Goal: Transaction & Acquisition: Purchase product/service

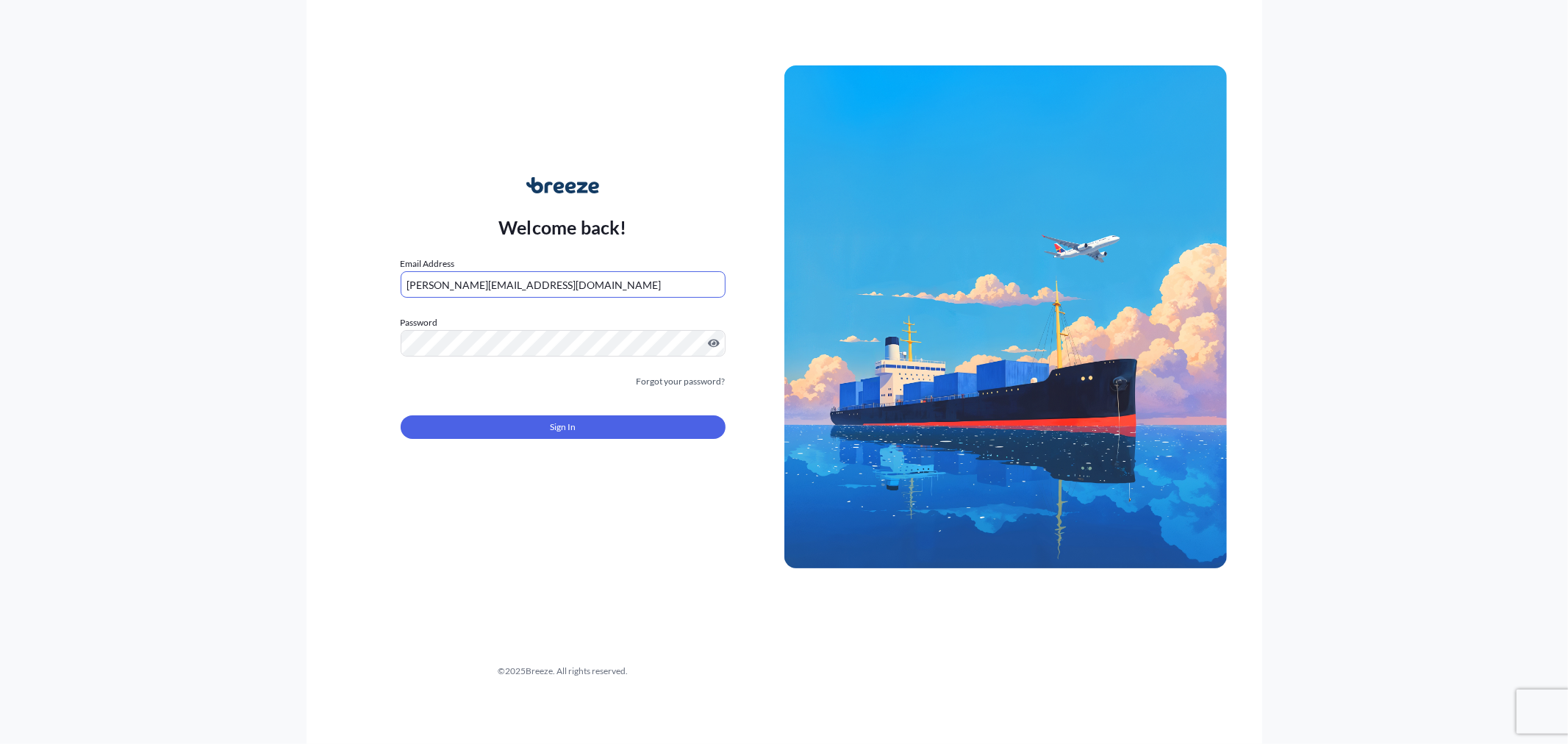
click at [547, 413] on div "Sign In" at bounding box center [563, 422] width 325 height 32
click at [542, 420] on button "Sign In" at bounding box center [563, 428] width 325 height 24
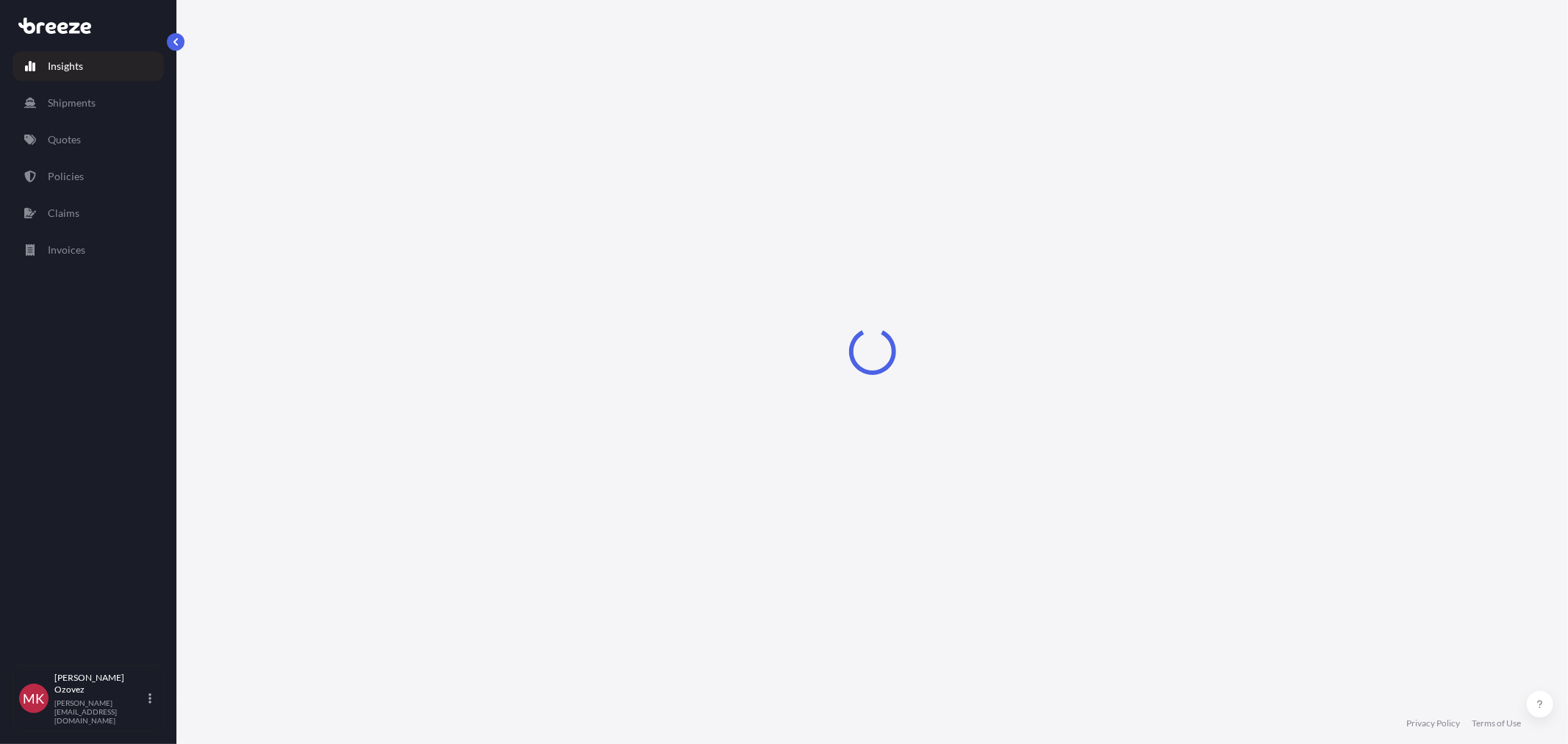
select select "2025"
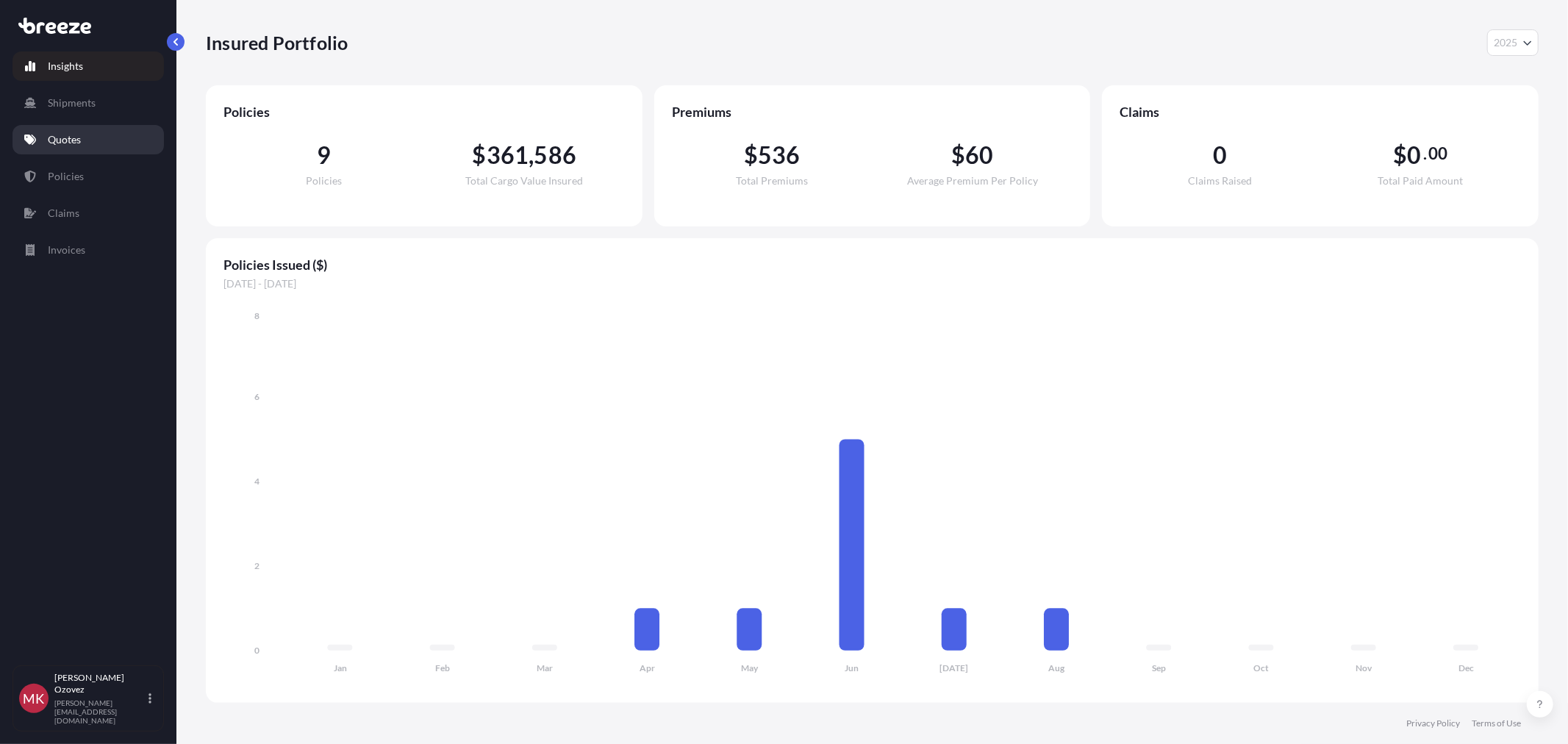
click at [61, 143] on p "Quotes" at bounding box center [64, 140] width 33 height 15
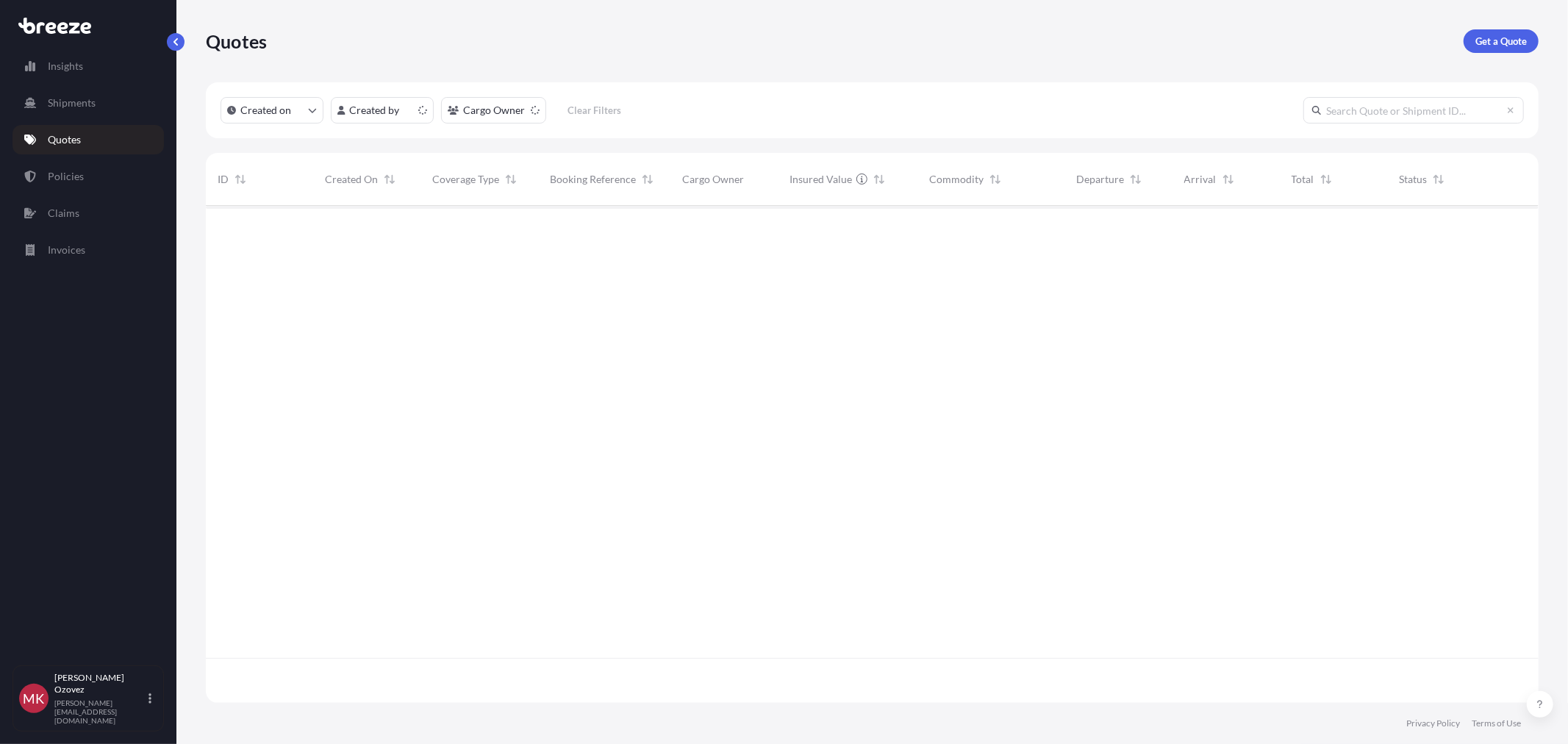
scroll to position [493, 1321]
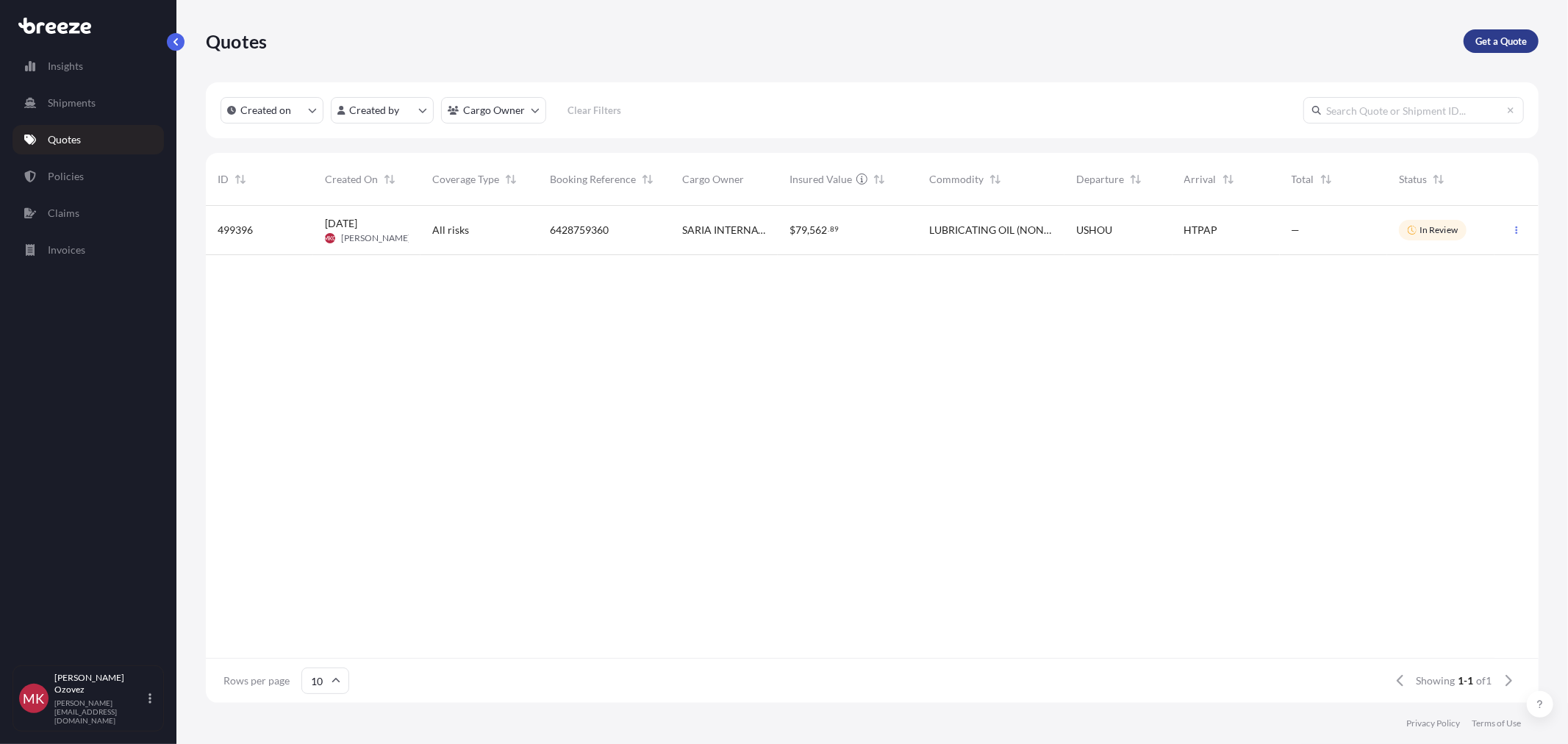
click at [1505, 44] on p "Get a Quote" at bounding box center [1501, 41] width 52 height 15
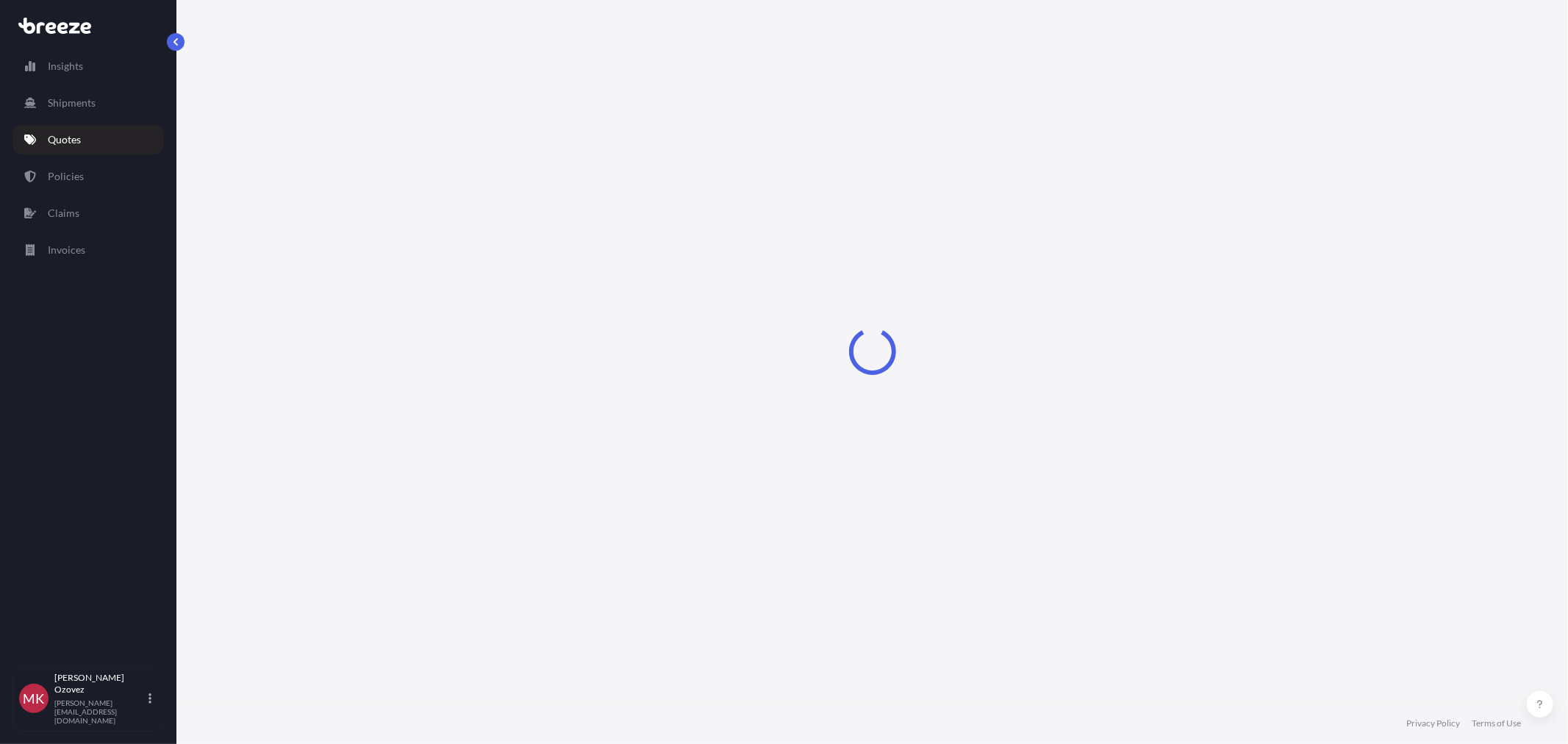
select select "Sea"
select select "1"
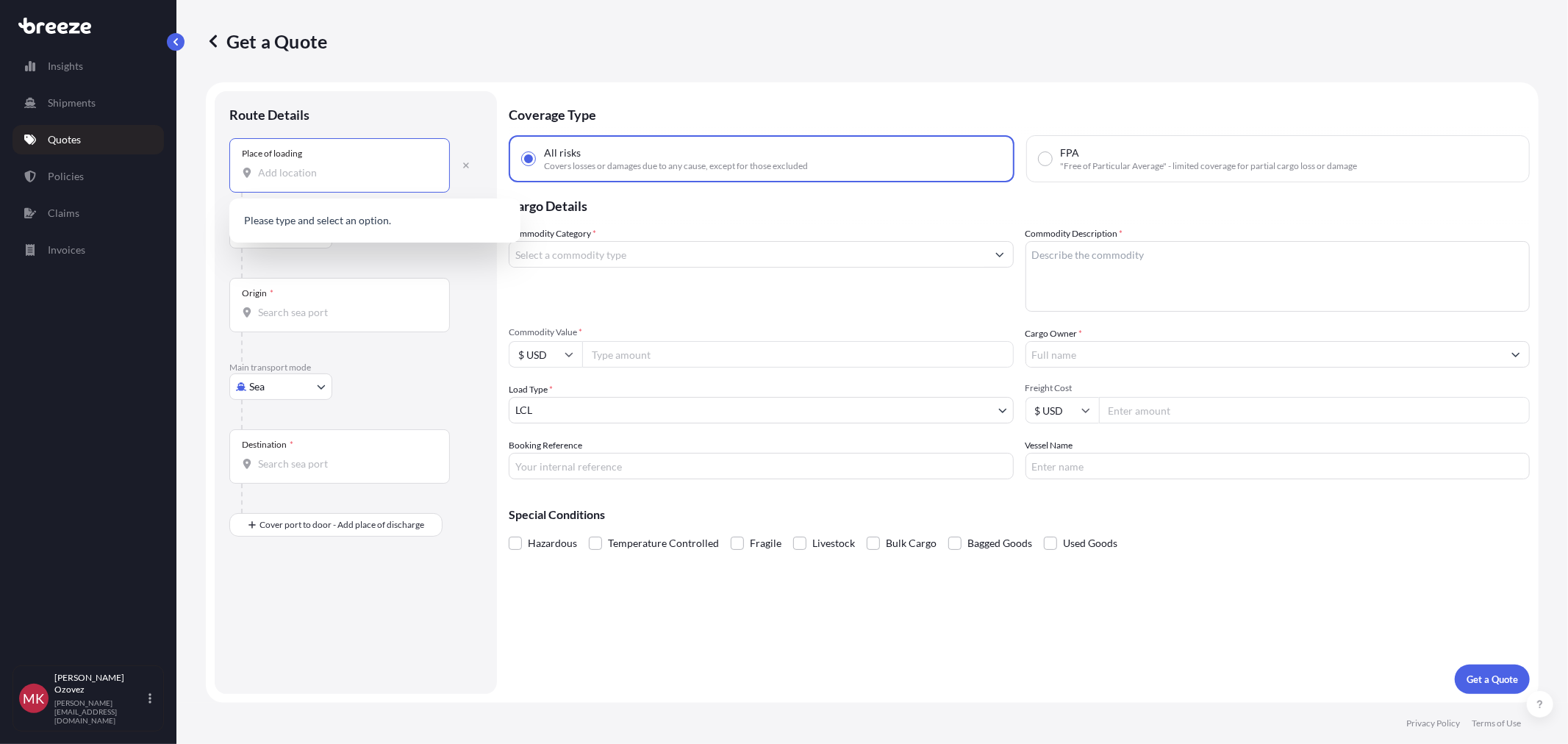
click at [288, 169] on input "Place of loading" at bounding box center [345, 173] width 174 height 15
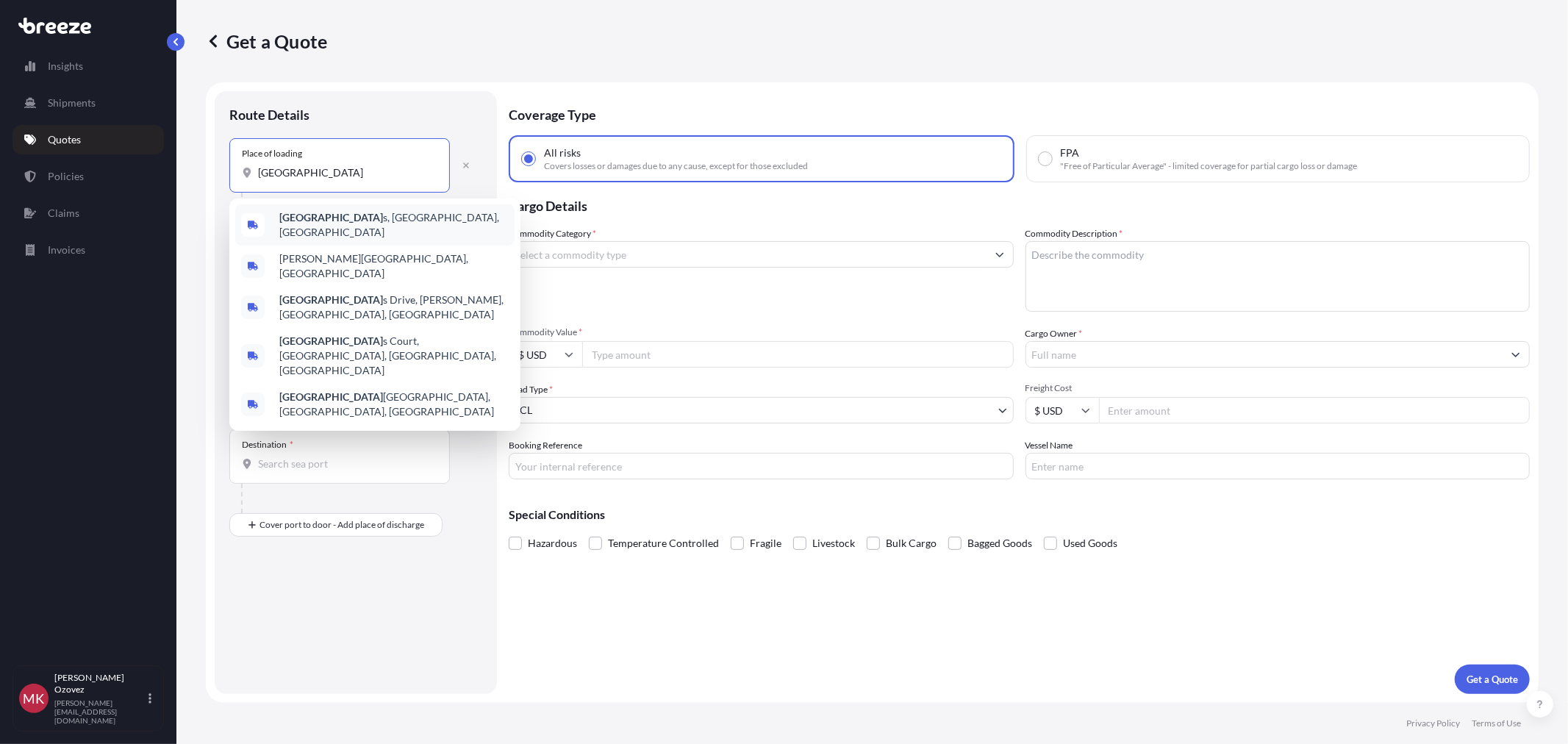
click at [303, 213] on div "[GEOGRAPHIC_DATA], [GEOGRAPHIC_DATA], [GEOGRAPHIC_DATA]" at bounding box center [375, 224] width 280 height 41
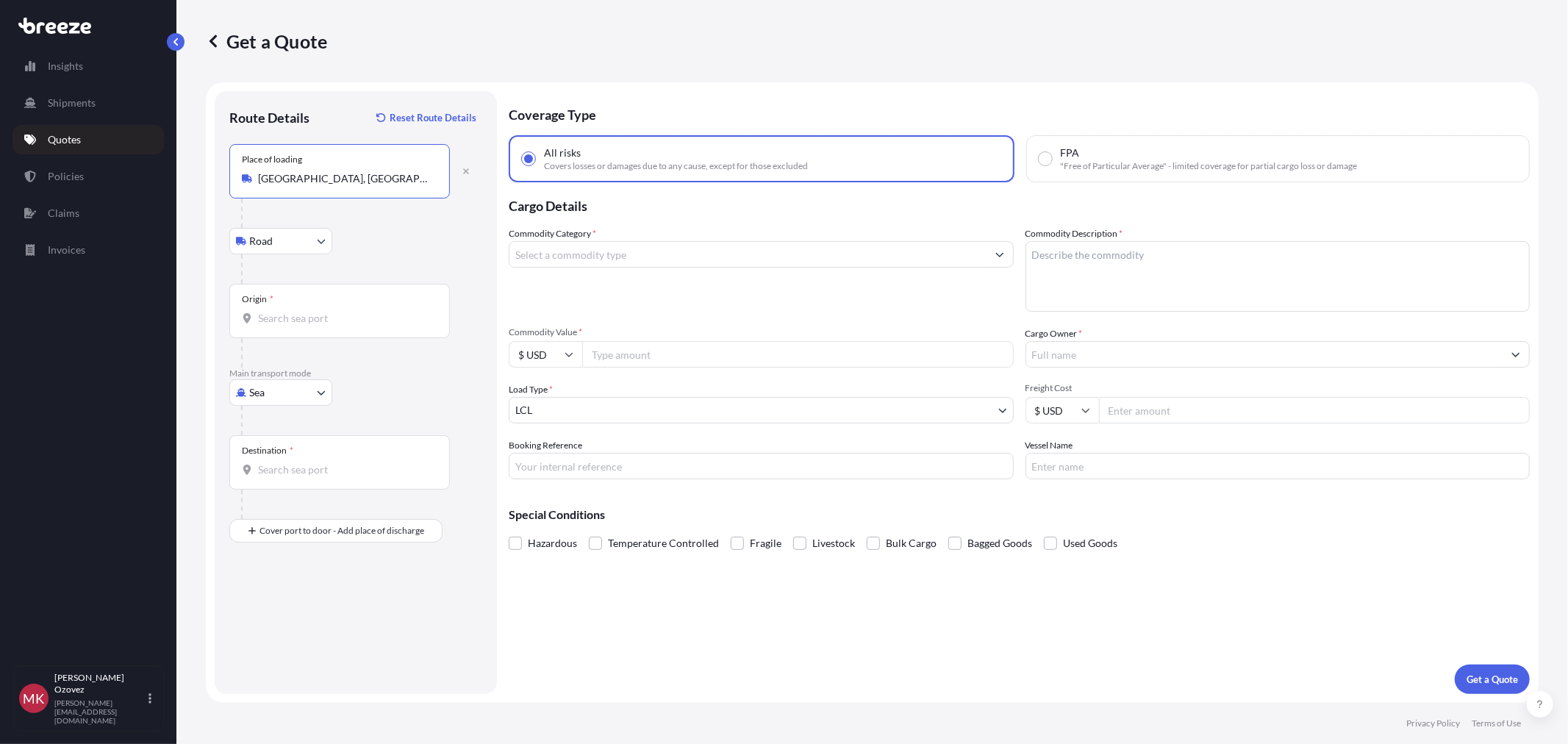
type input "[GEOGRAPHIC_DATA], [GEOGRAPHIC_DATA], [GEOGRAPHIC_DATA]"
click at [289, 314] on input "Origin *" at bounding box center [345, 318] width 174 height 15
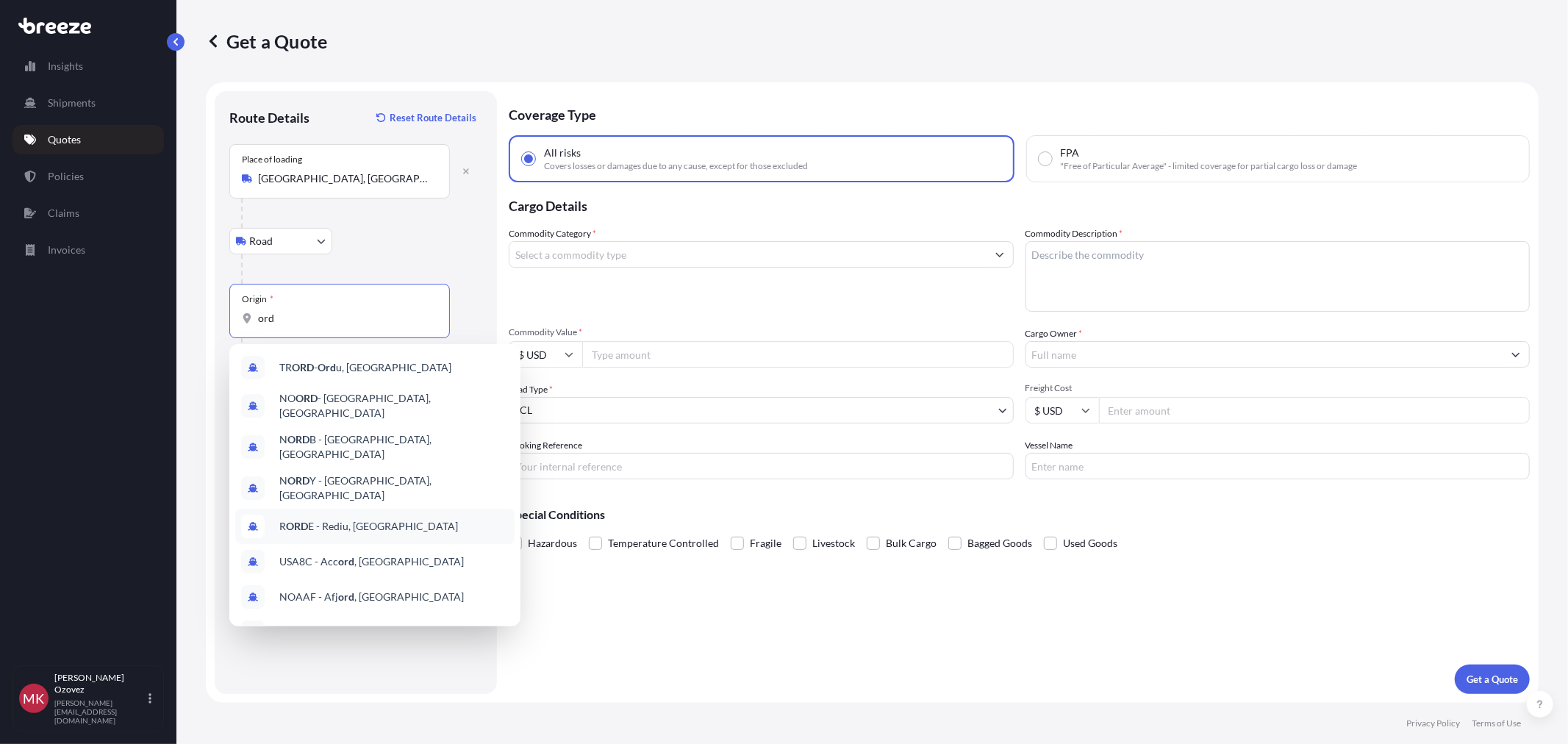
scroll to position [82, 0]
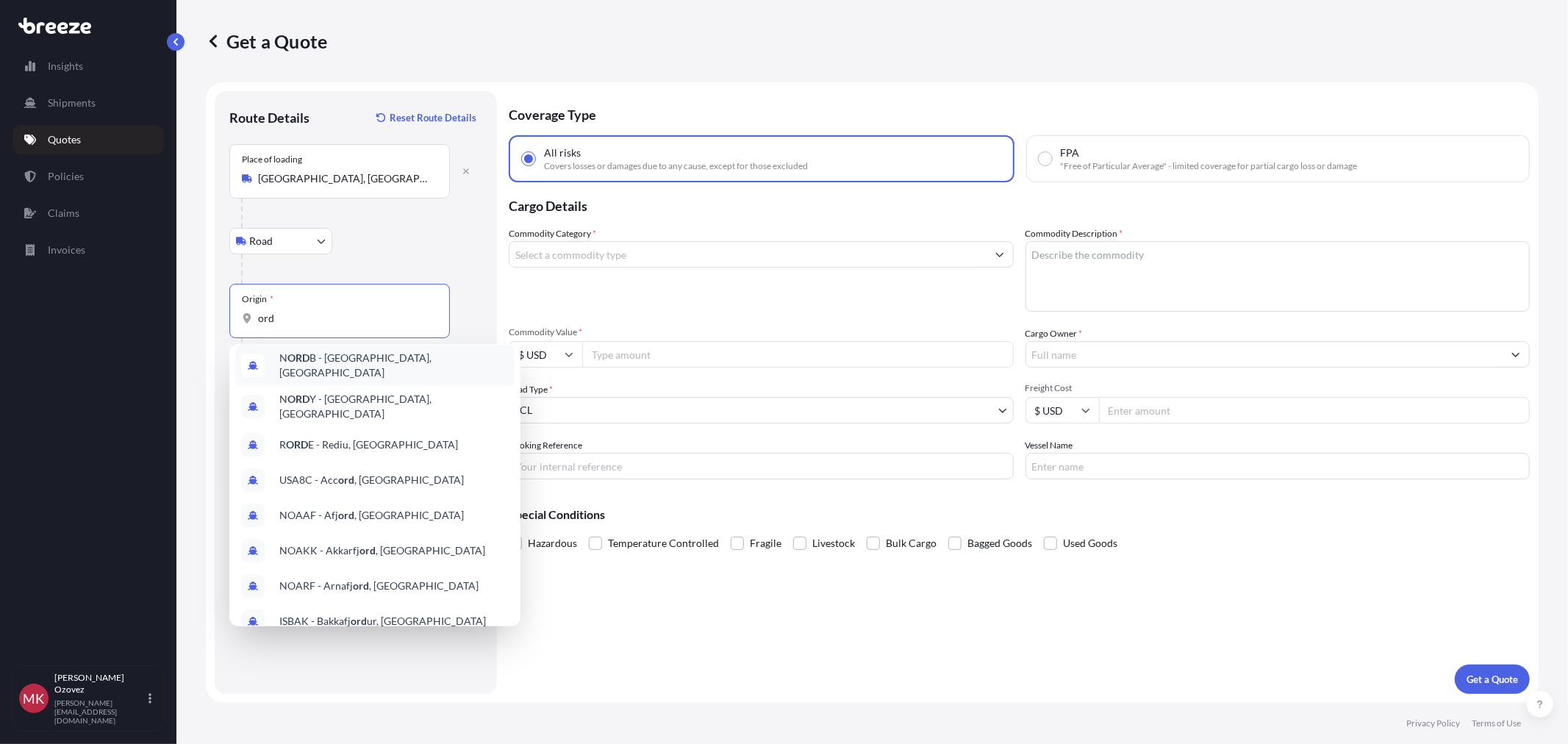
drag, startPoint x: 298, startPoint y: 321, endPoint x: 166, endPoint y: 316, distance: 132.1
click at [166, 316] on div "Insights Shipments Quotes Policies Claims Invoices [PERSON_NAME] [EMAIL_ADDRESS…" at bounding box center [784, 372] width 1568 height 744
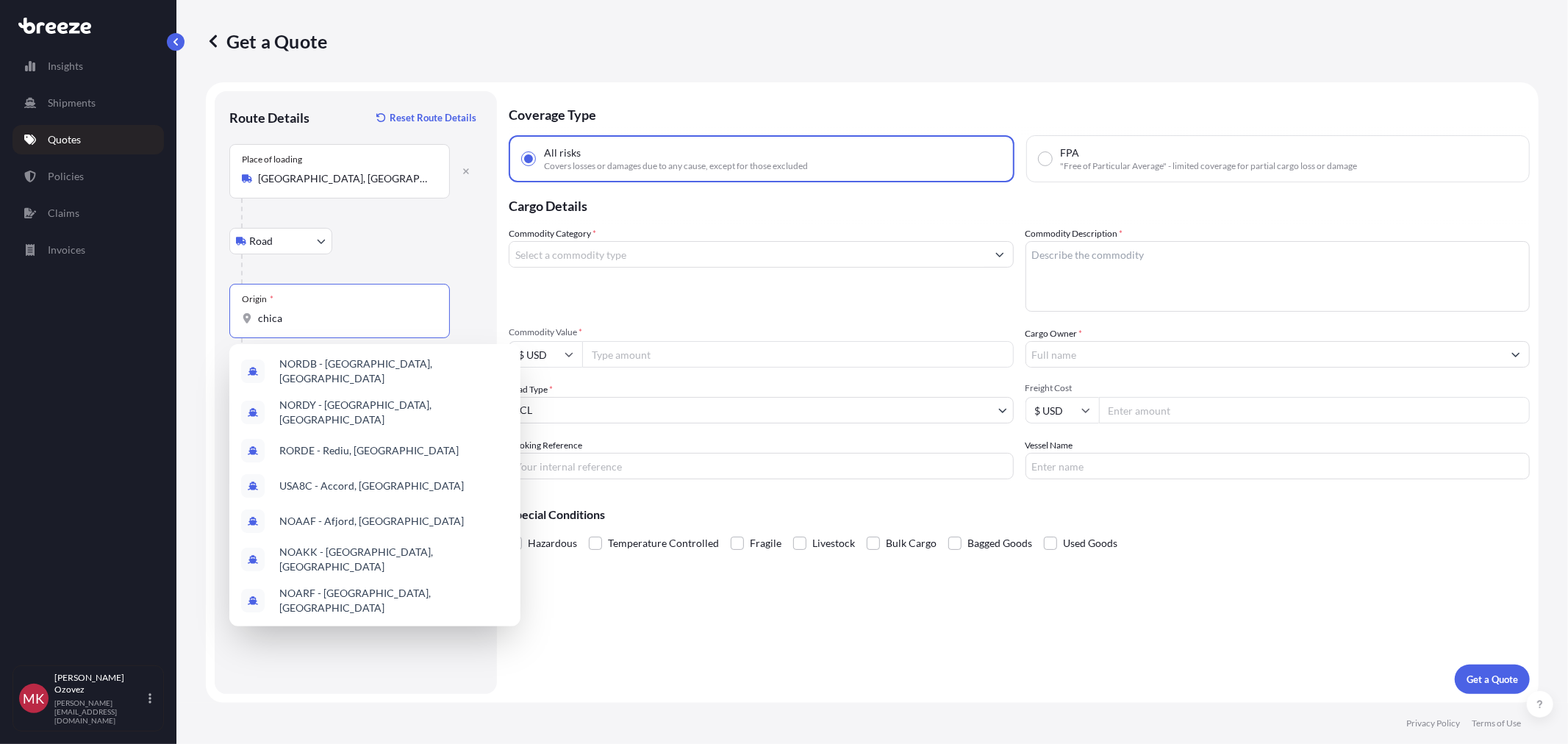
scroll to position [0, 0]
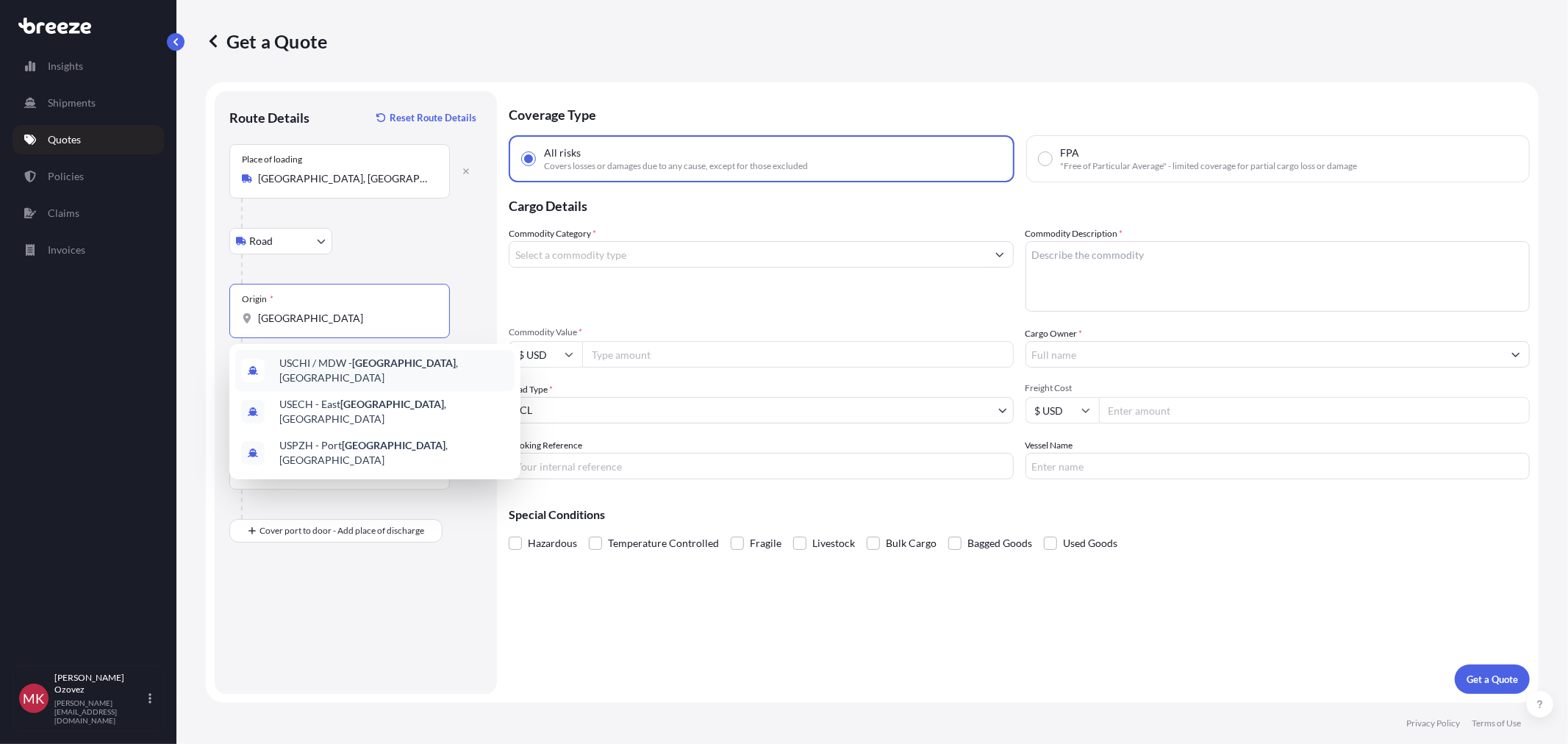
click at [409, 368] on span "USCHI / MDW - [GEOGRAPHIC_DATA] , [GEOGRAPHIC_DATA]" at bounding box center [394, 371] width 229 height 29
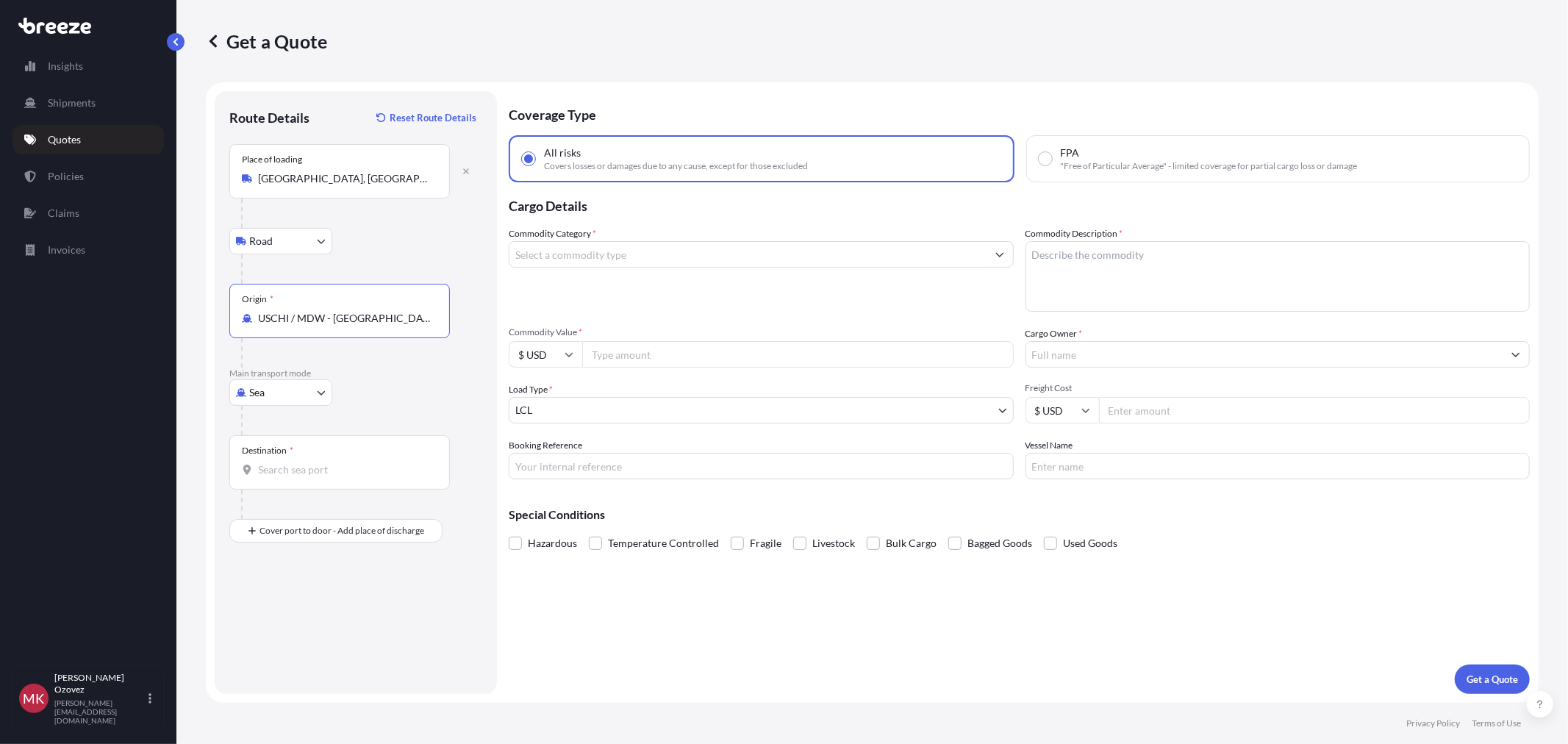
type input "USCHI / MDW - [GEOGRAPHIC_DATA], [GEOGRAPHIC_DATA]"
click at [321, 400] on body "3 options available. 0 options available. 3 options available. Insights Shipmen…" at bounding box center [784, 372] width 1568 height 744
click at [275, 457] on div "Air" at bounding box center [280, 457] width 91 height 27
select select "Air"
click at [284, 472] on input "Destination *" at bounding box center [345, 470] width 174 height 15
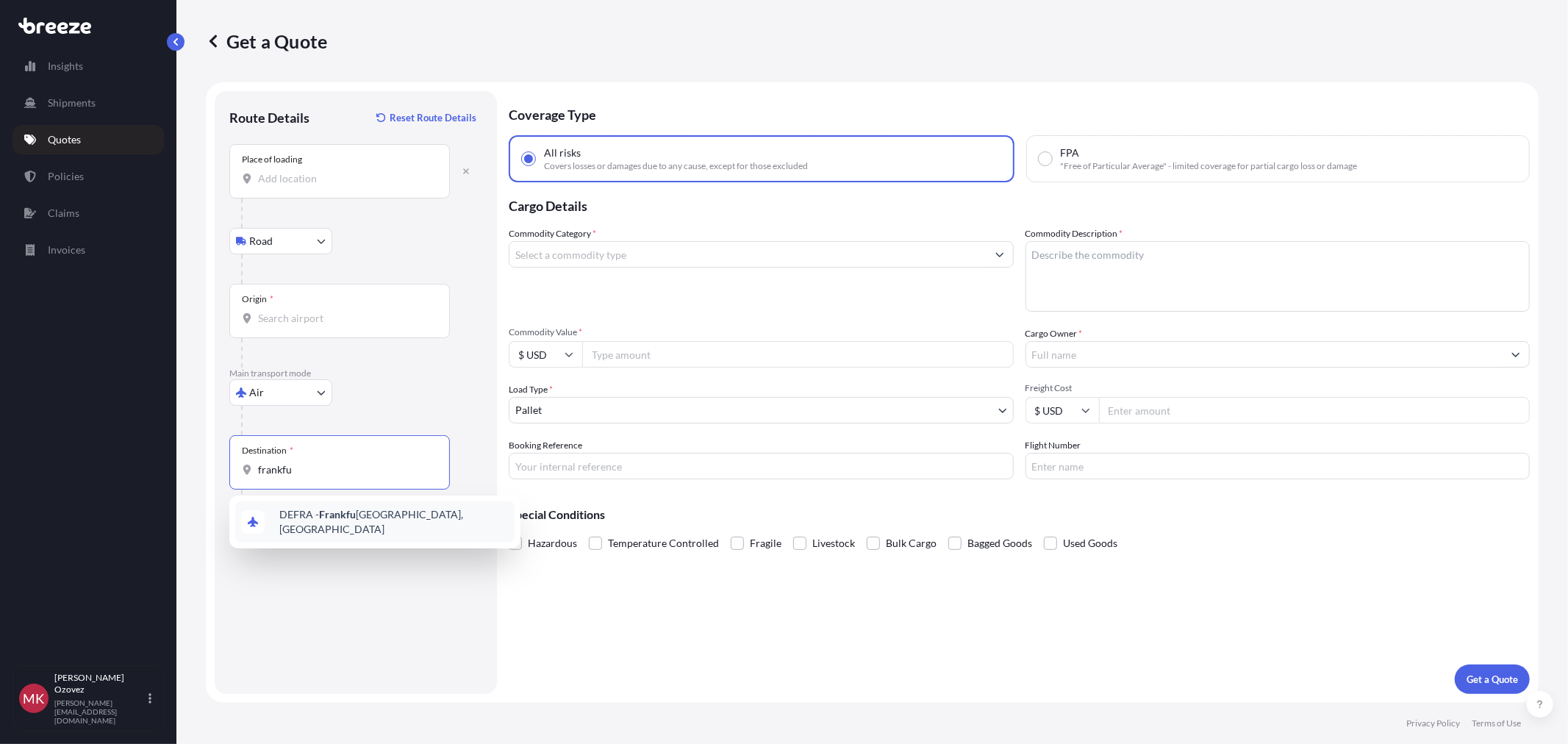
click at [444, 526] on div "DEFRA - [GEOGRAPHIC_DATA], [GEOGRAPHIC_DATA]" at bounding box center [375, 521] width 280 height 41
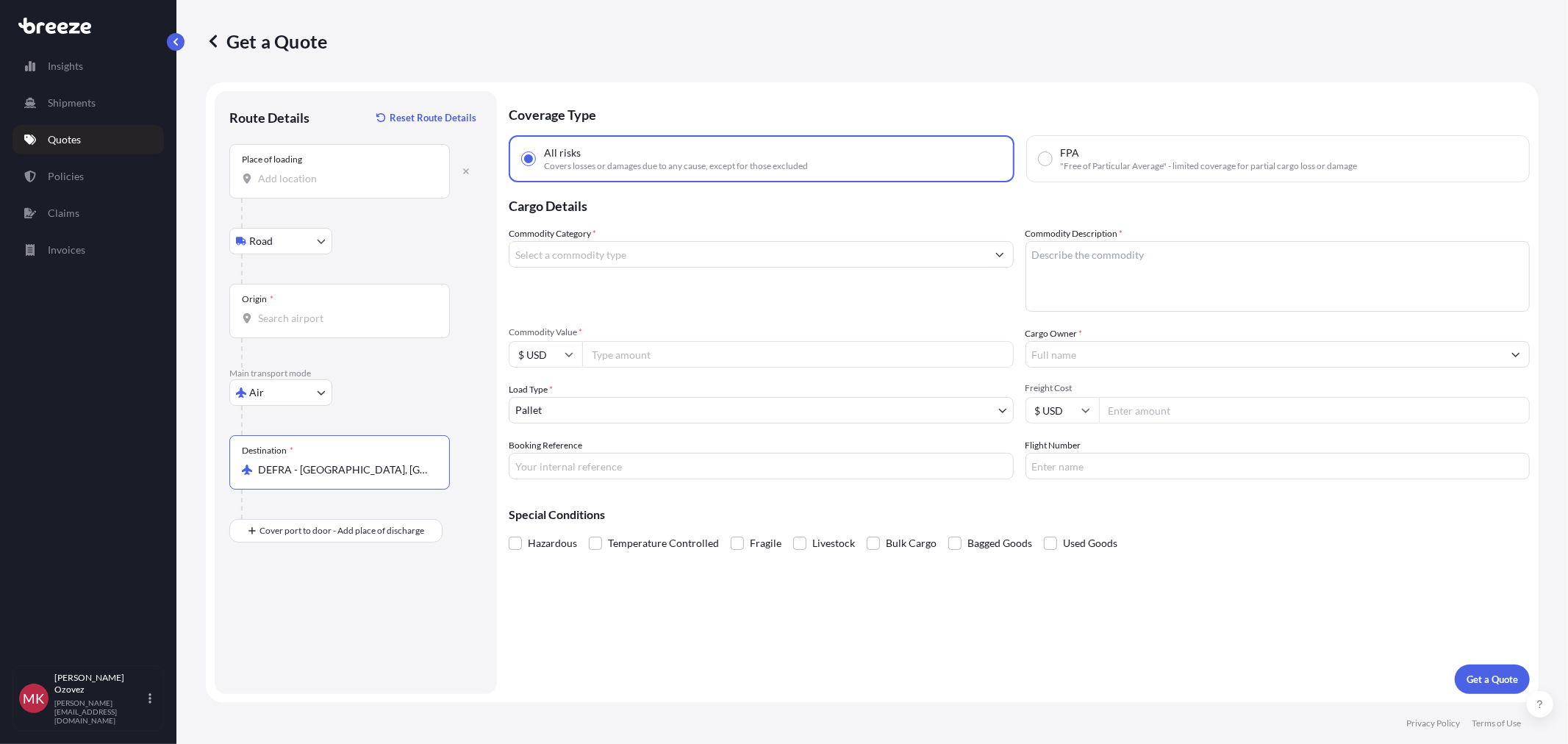
type input "DEFRA - [GEOGRAPHIC_DATA], [GEOGRAPHIC_DATA]"
click at [578, 258] on input "Commodity Category *" at bounding box center [748, 254] width 477 height 27
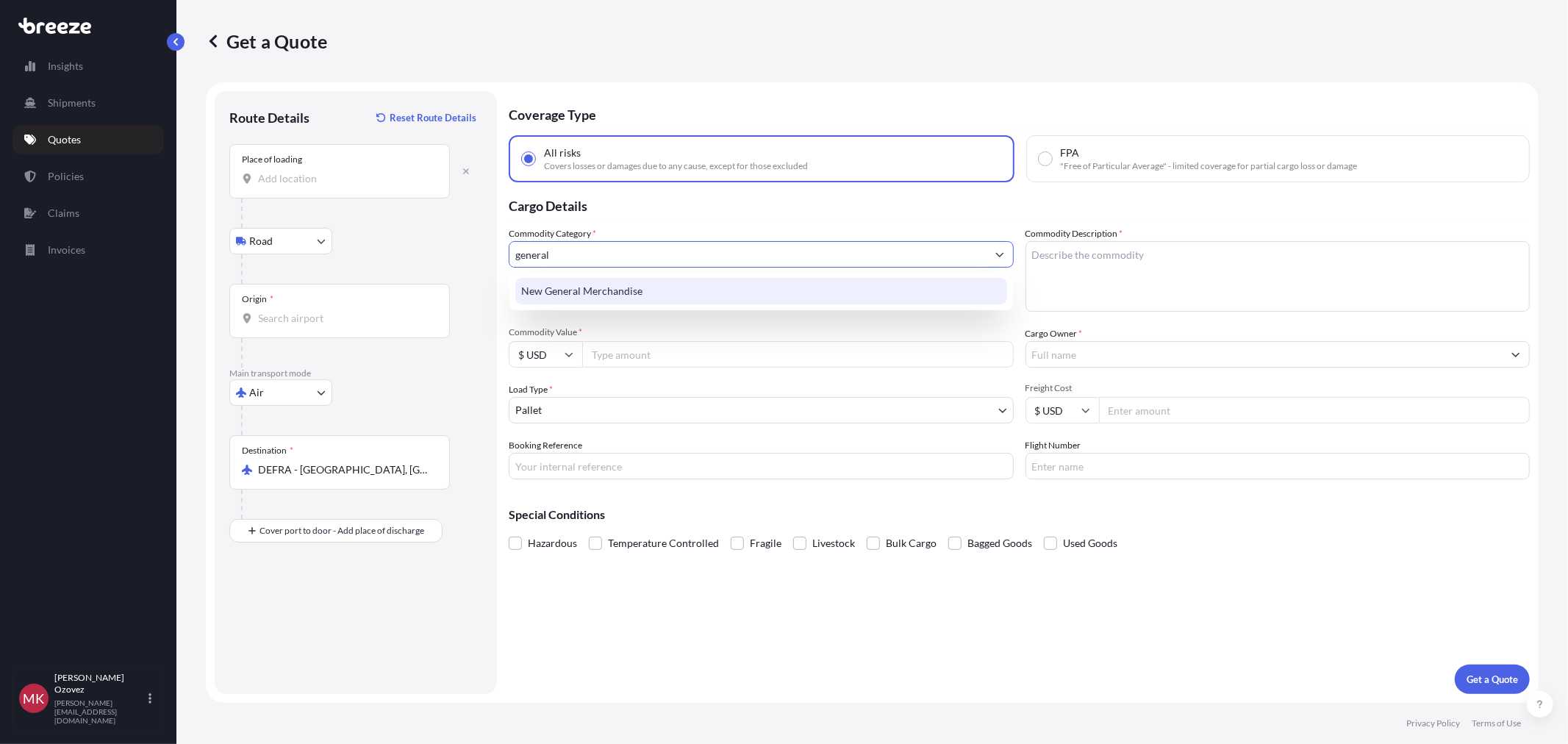
click at [617, 291] on div "New General Merchandise" at bounding box center [761, 291] width 491 height 27
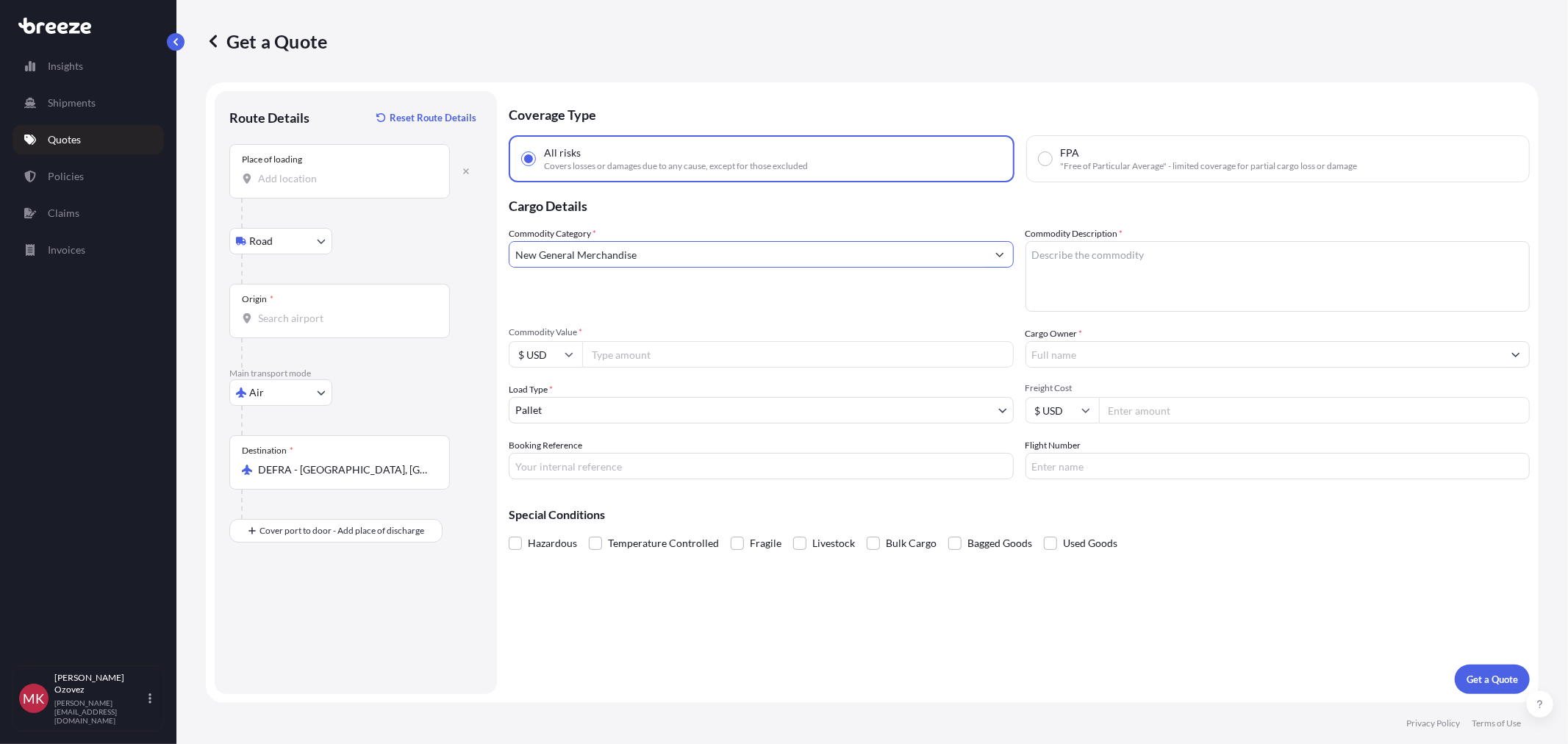
type input "New General Merchandise"
click at [1087, 253] on textarea "Commodity Description *" at bounding box center [1277, 276] width 505 height 71
type textarea "auto parts"
click at [731, 342] on input "Commodity Value *" at bounding box center [797, 354] width 431 height 27
type input "89385"
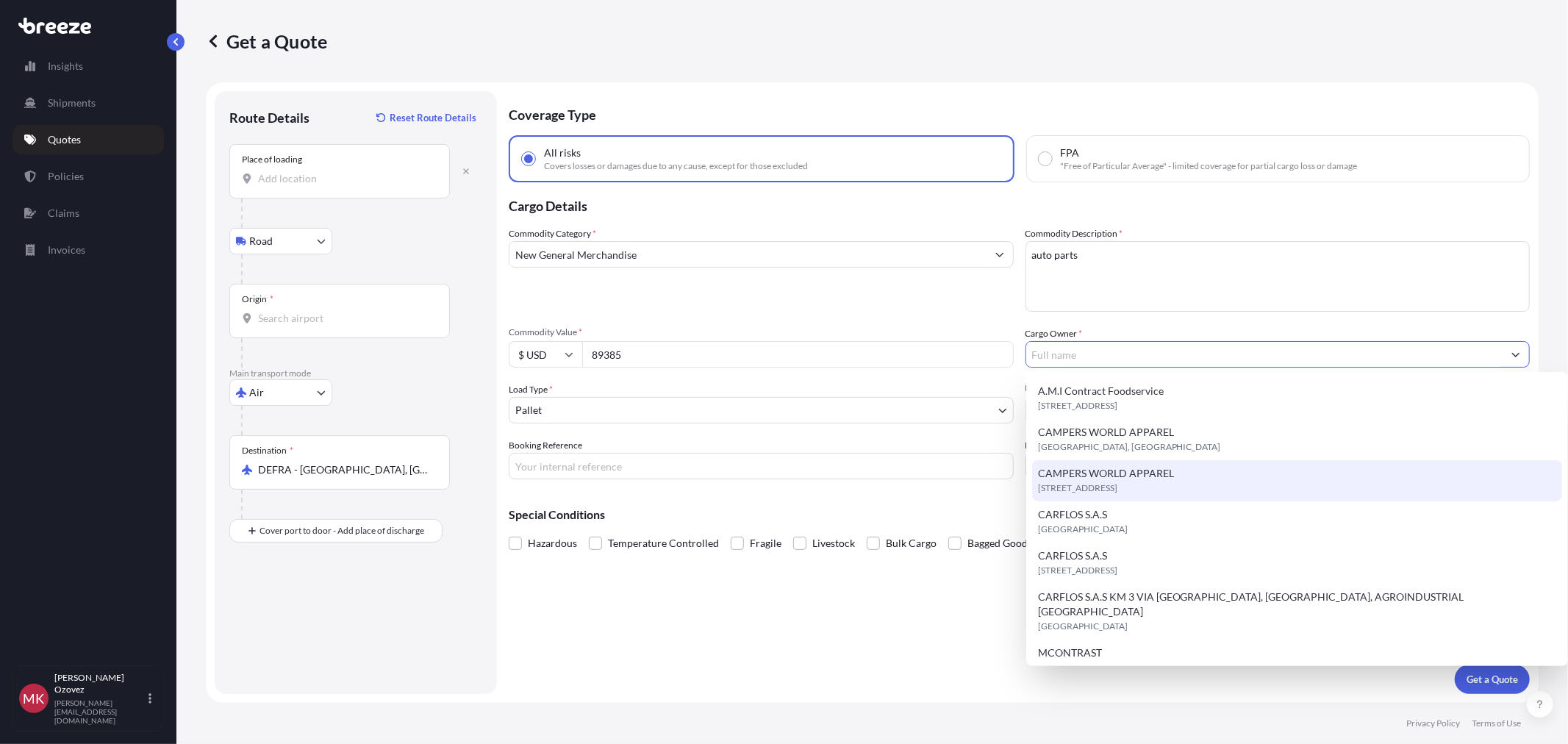
click at [1117, 486] on span "[STREET_ADDRESS]" at bounding box center [1078, 488] width 79 height 15
type input "CAMPERS WORLD APPAREL"
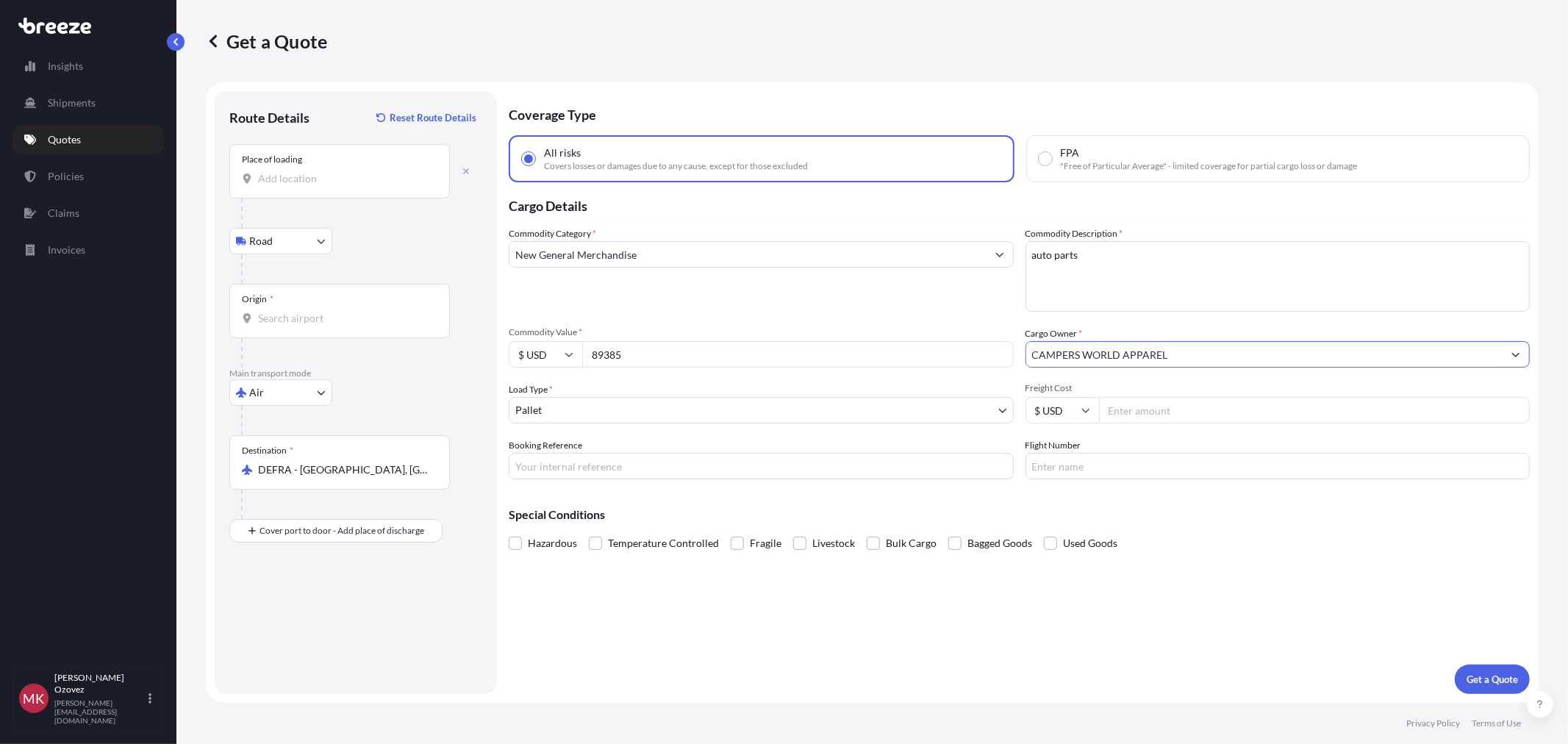
click at [1151, 410] on input "Freight Cost" at bounding box center [1314, 410] width 431 height 27
type input "3500"
click at [839, 460] on input "Booking Reference" at bounding box center [761, 465] width 505 height 27
type input "tba"
click at [1092, 478] on input "Flight Number" at bounding box center [1277, 465] width 505 height 27
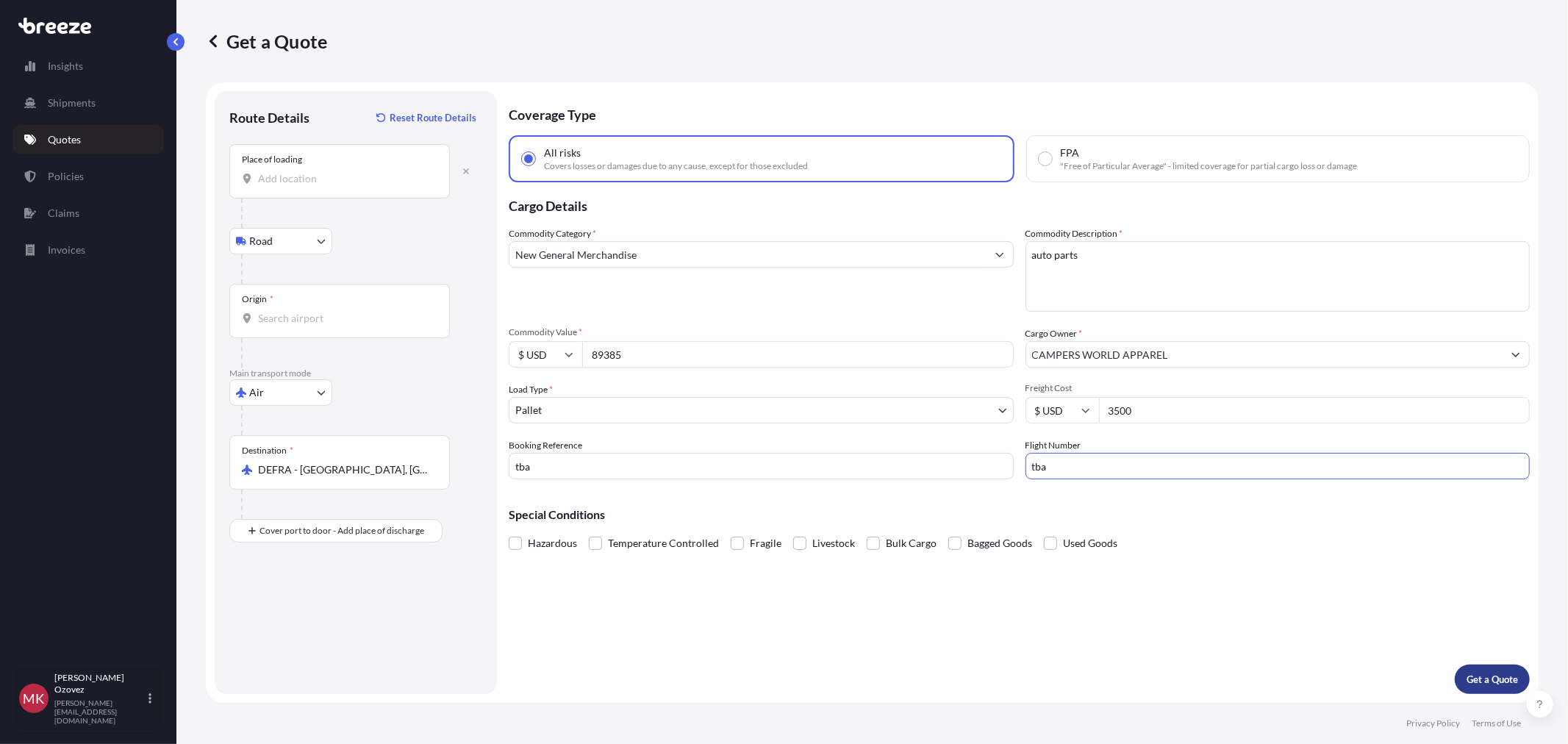
type input "tba"
click at [1494, 683] on p "Get a Quote" at bounding box center [1493, 680] width 52 height 15
click at [280, 179] on input "Place of loading Please select a place of loading" at bounding box center [345, 178] width 174 height 15
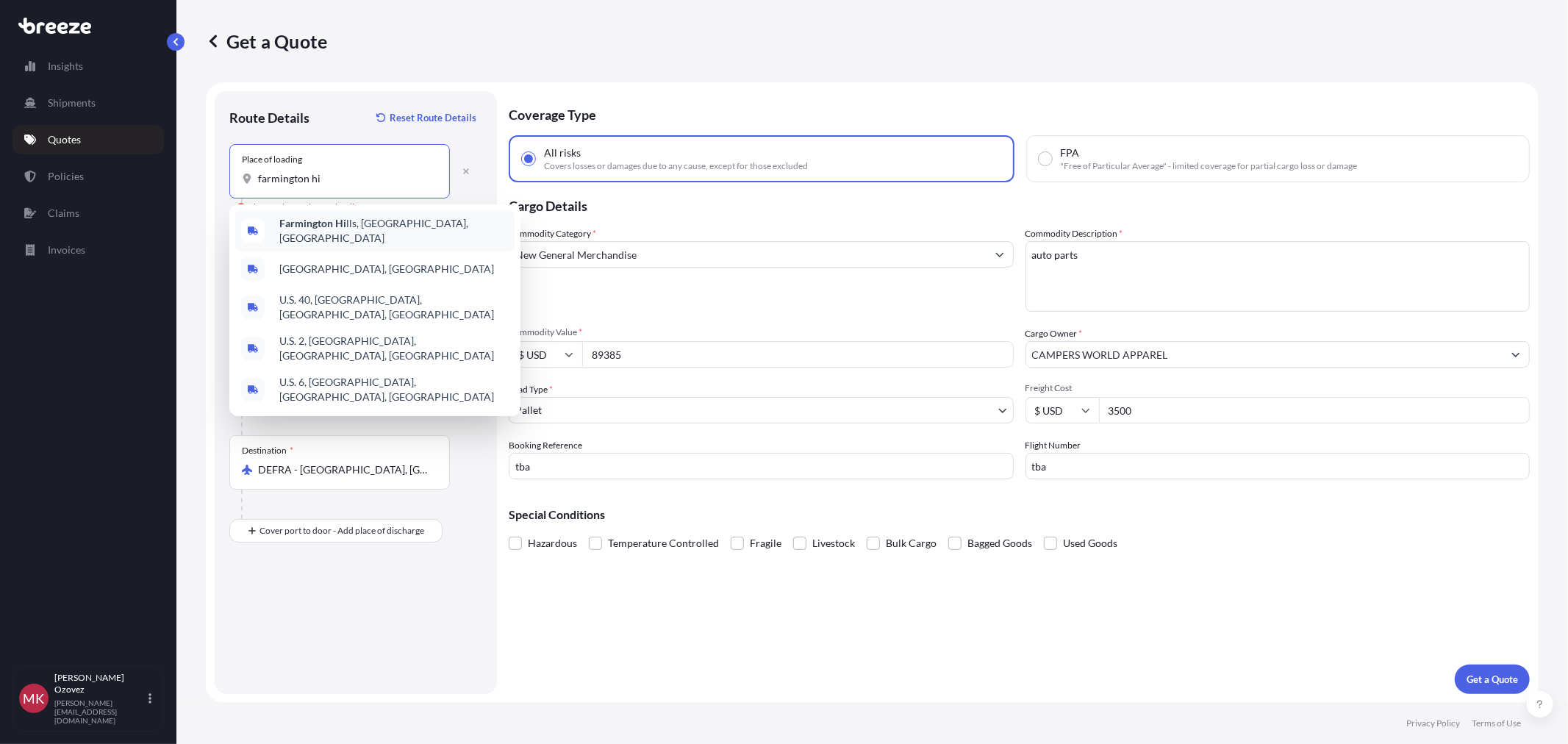
click at [368, 225] on span "Farmington Hi lls, [GEOGRAPHIC_DATA], [GEOGRAPHIC_DATA]" at bounding box center [394, 231] width 229 height 29
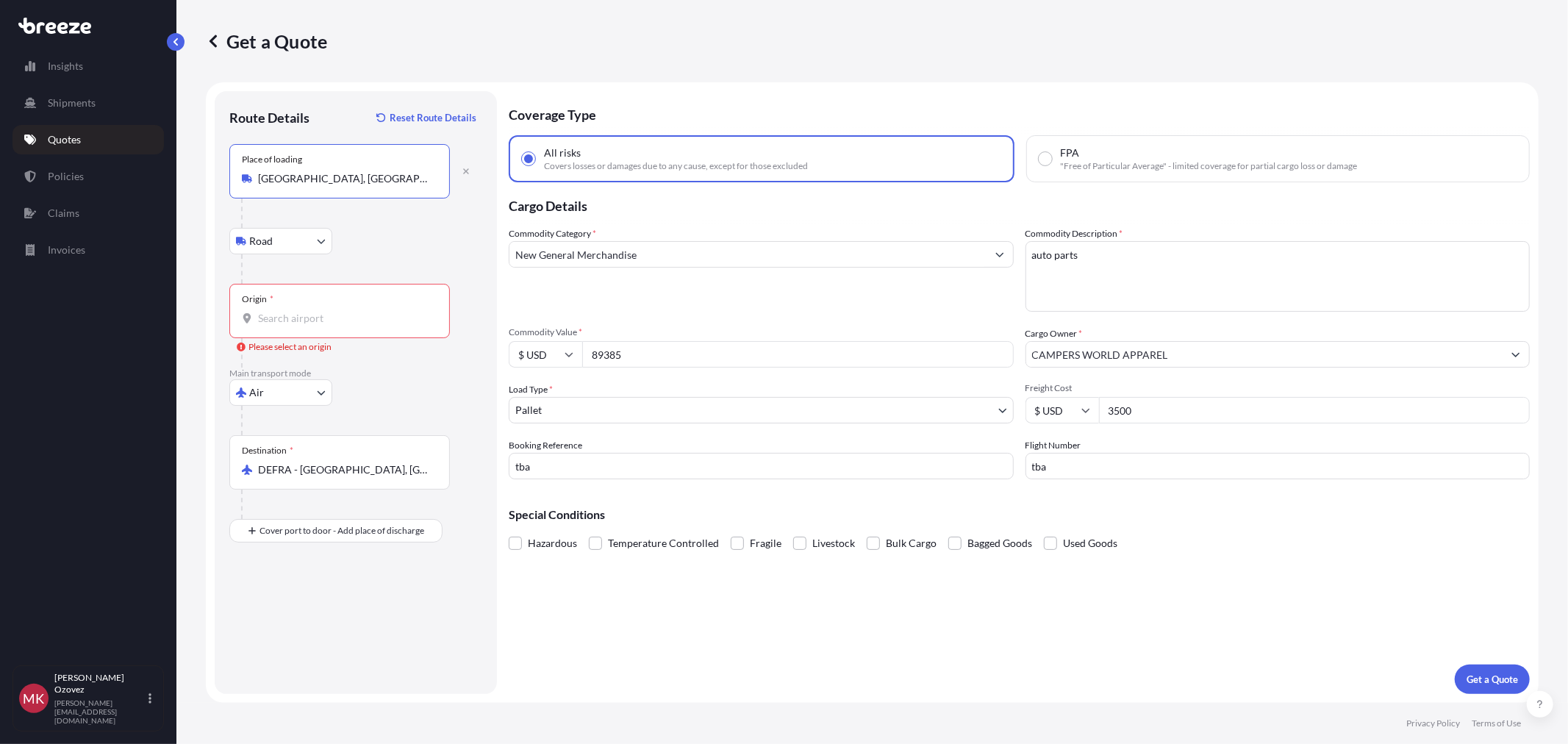
type input "[GEOGRAPHIC_DATA], [GEOGRAPHIC_DATA], [GEOGRAPHIC_DATA]"
click at [295, 325] on input "Origin * Please select an origin" at bounding box center [345, 318] width 174 height 15
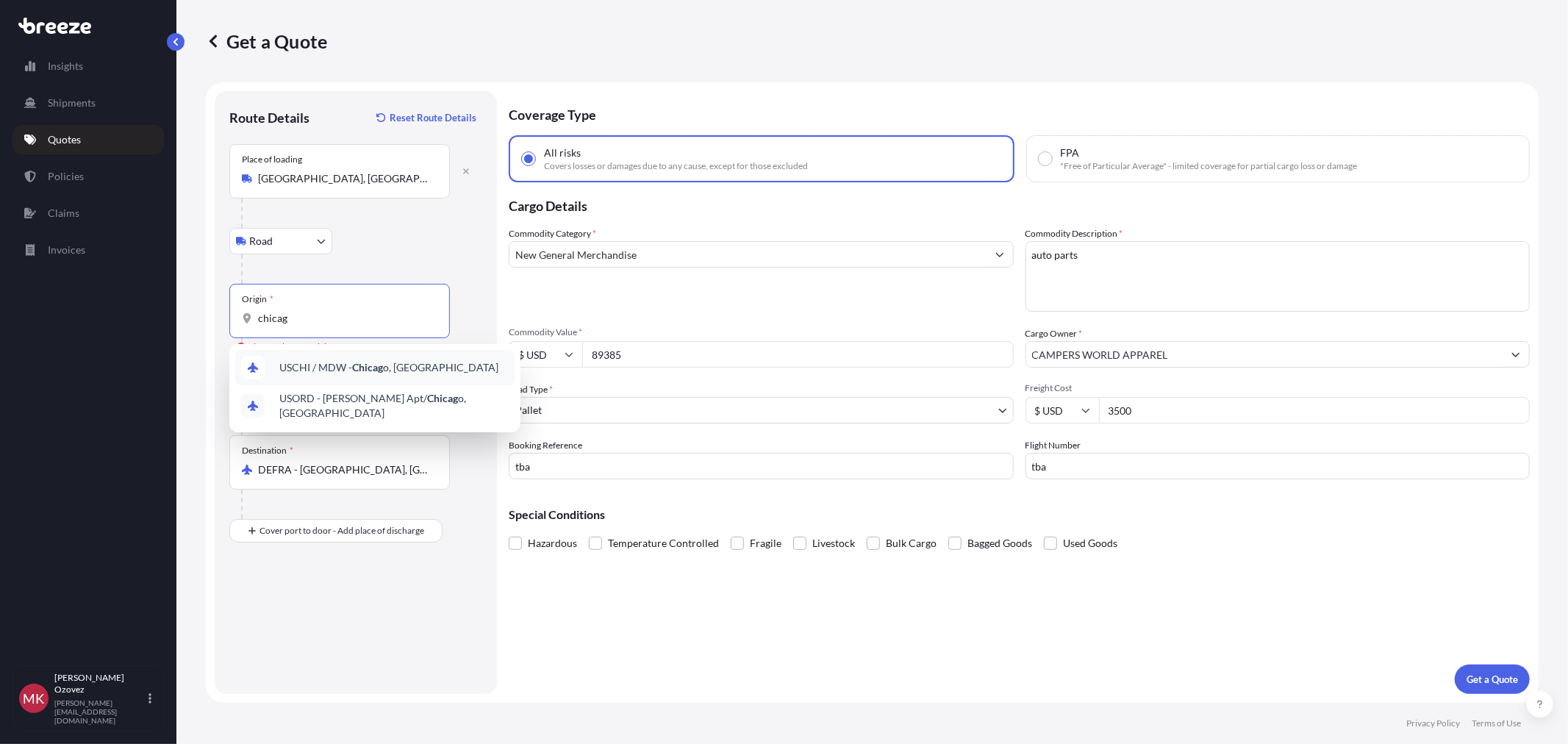
click at [358, 373] on span "USCHI / MDW - Chicag o, [GEOGRAPHIC_DATA]" at bounding box center [389, 368] width 219 height 15
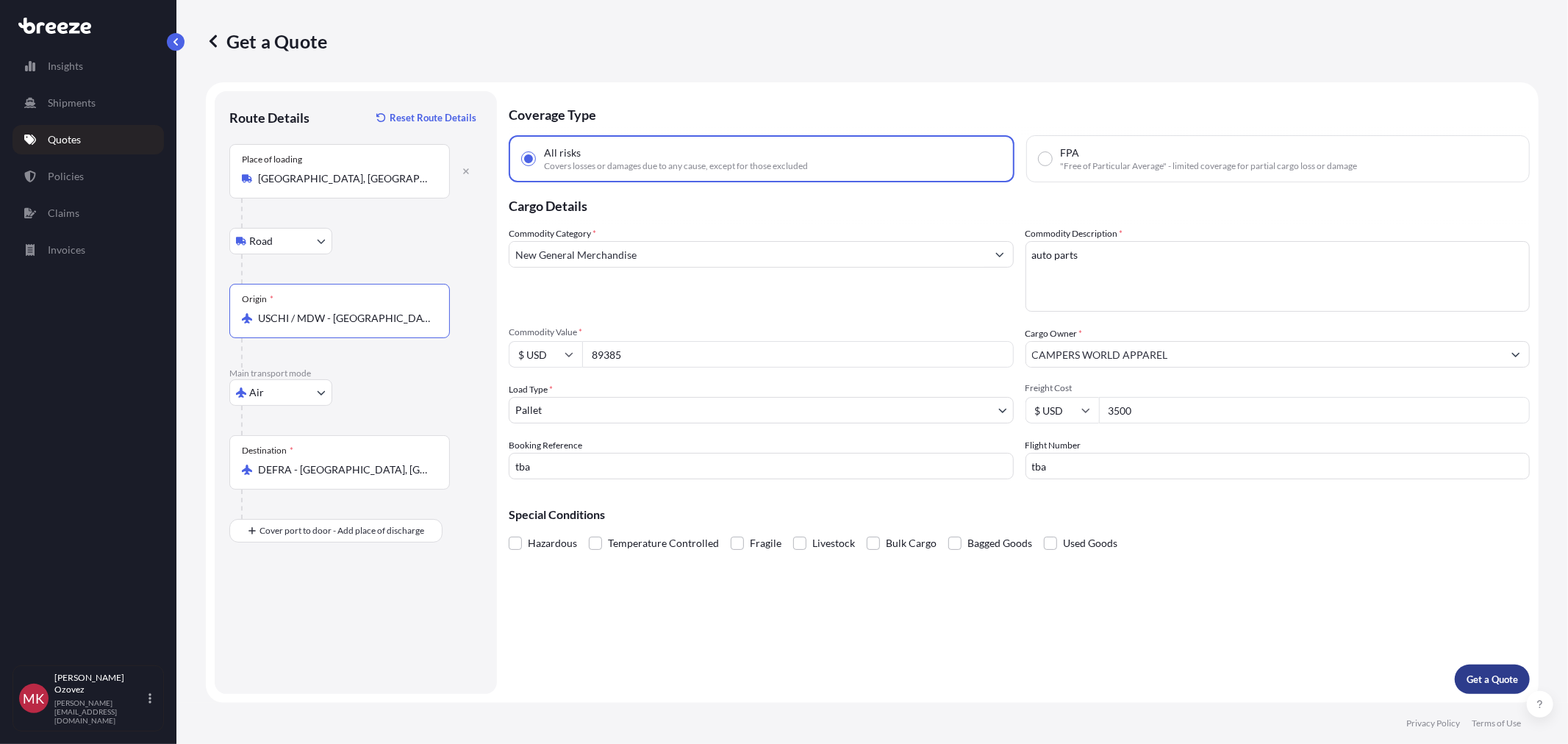
type input "USCHI / MDW - [GEOGRAPHIC_DATA], [GEOGRAPHIC_DATA]"
click at [1483, 678] on p "Get a Quote" at bounding box center [1493, 680] width 52 height 15
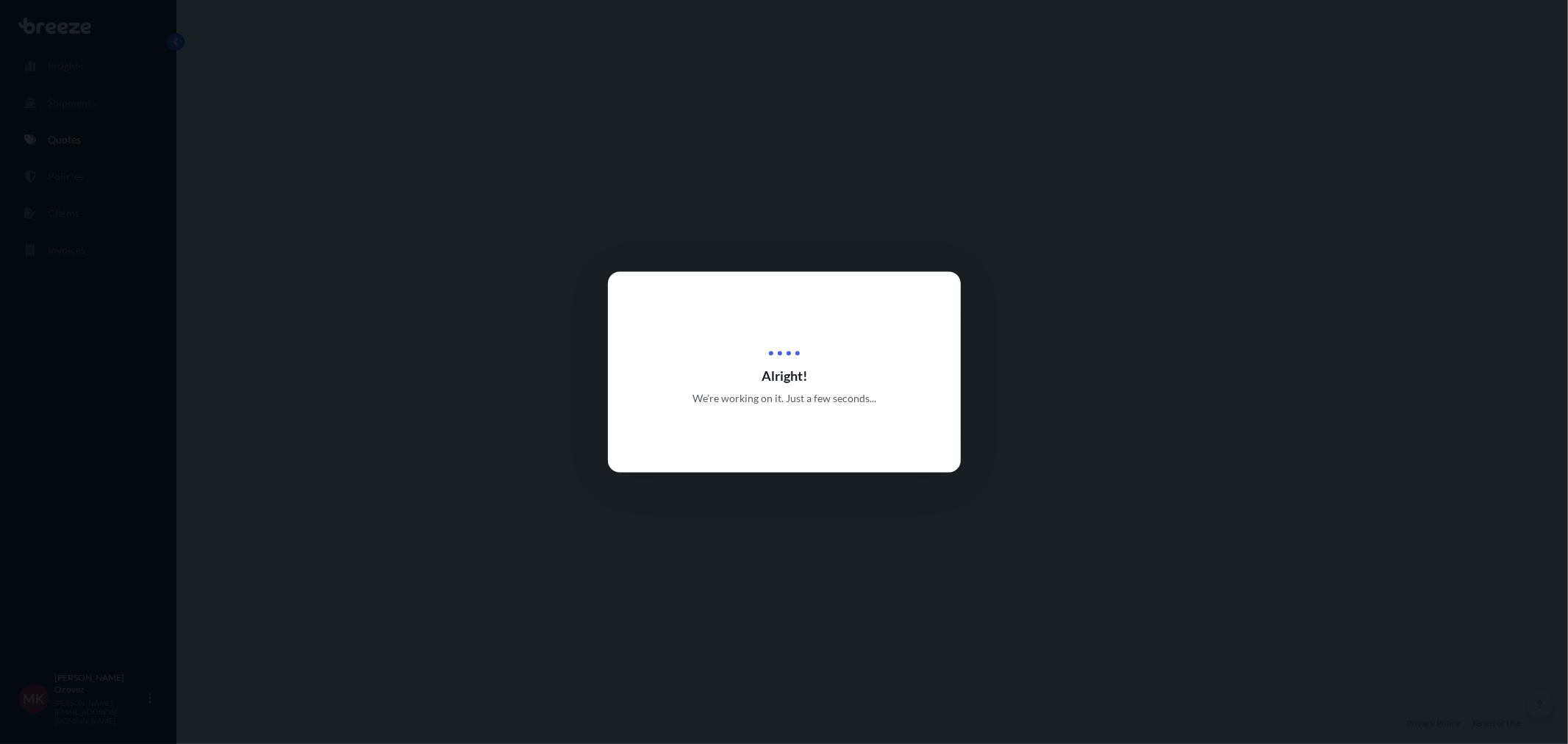
select select "Road"
select select "Air"
select select "1"
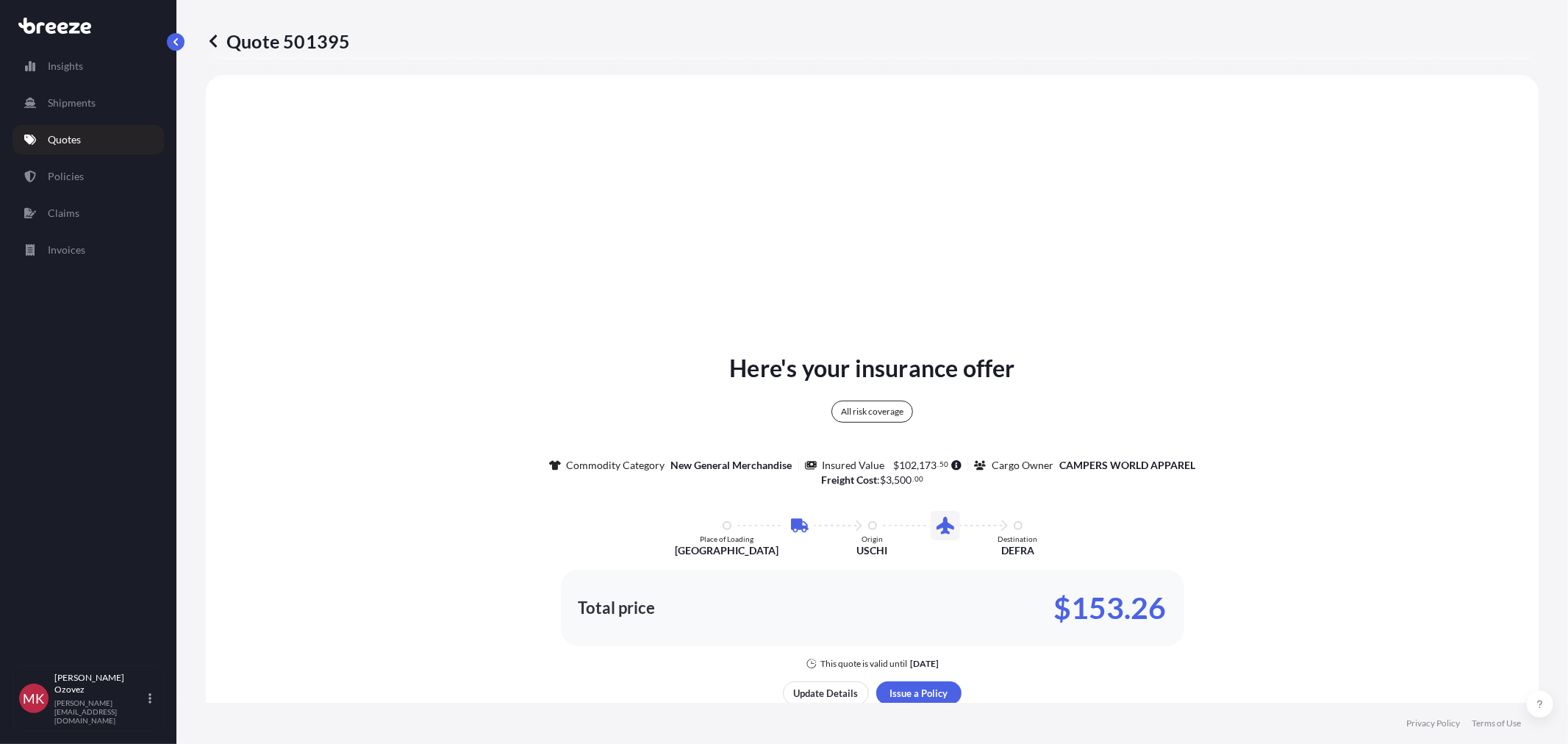
scroll to position [613, 0]
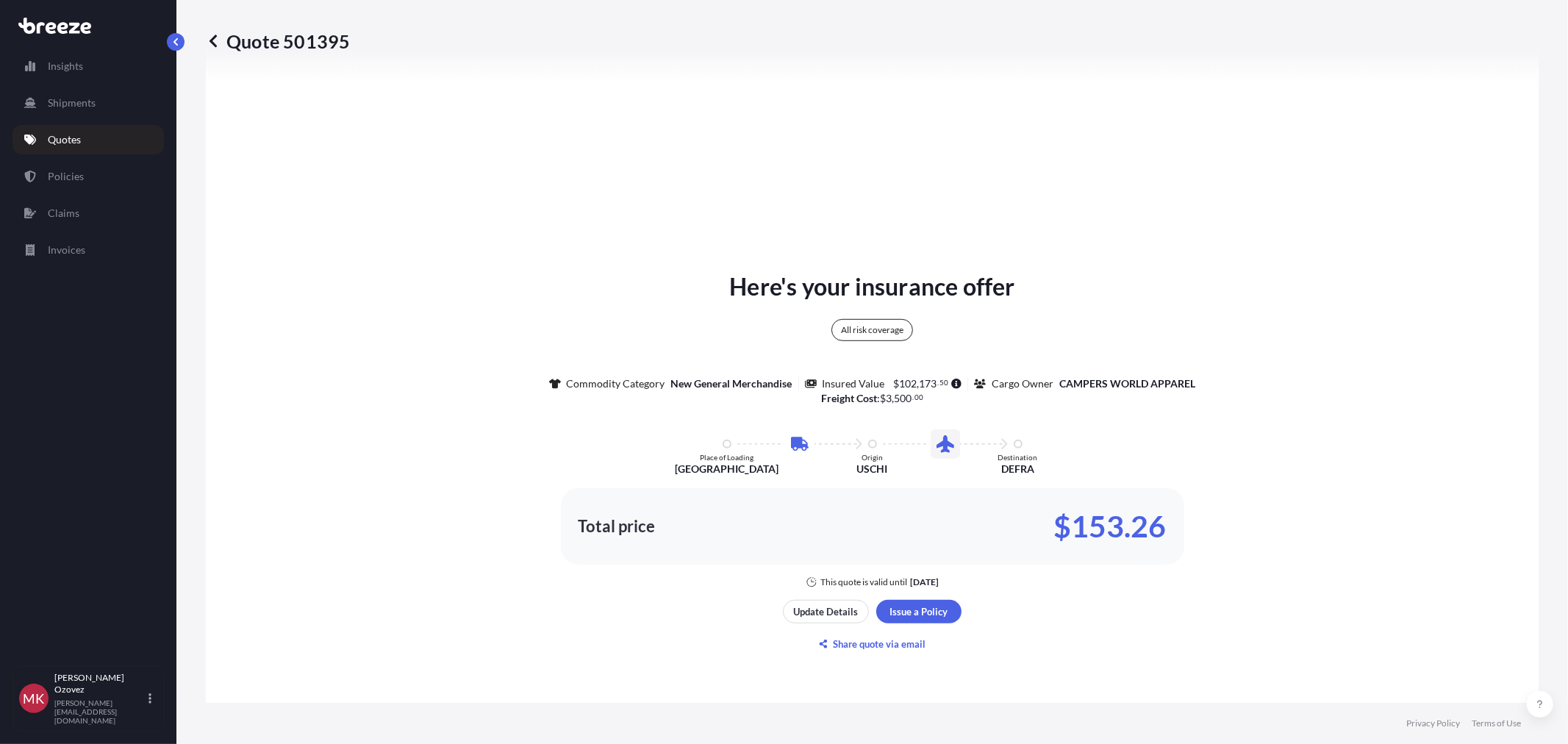
click at [1355, 515] on div "Here's your insurance offer All risk coverage Commodity Category New General Me…" at bounding box center [872, 429] width 1292 height 319
